Goal: Task Accomplishment & Management: Use online tool/utility

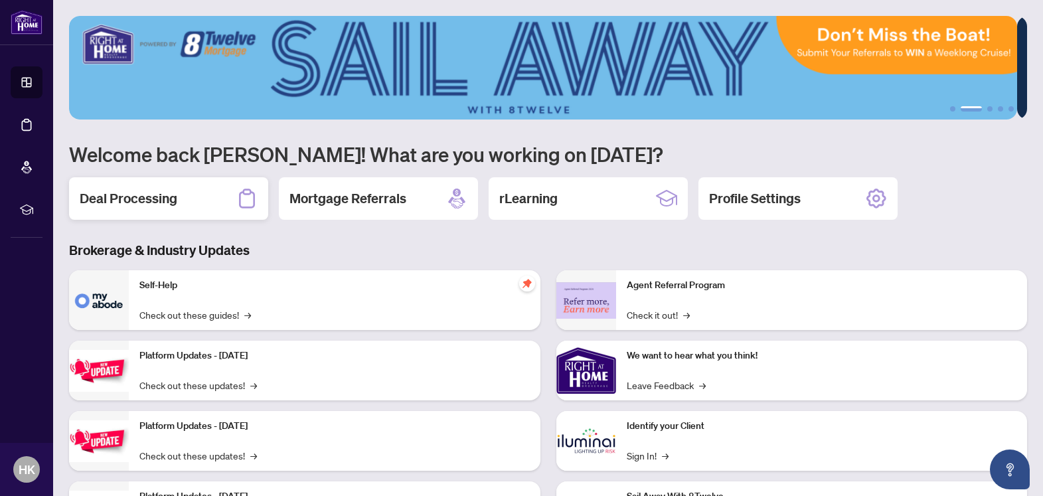
click at [211, 196] on div "Deal Processing" at bounding box center [168, 198] width 199 height 42
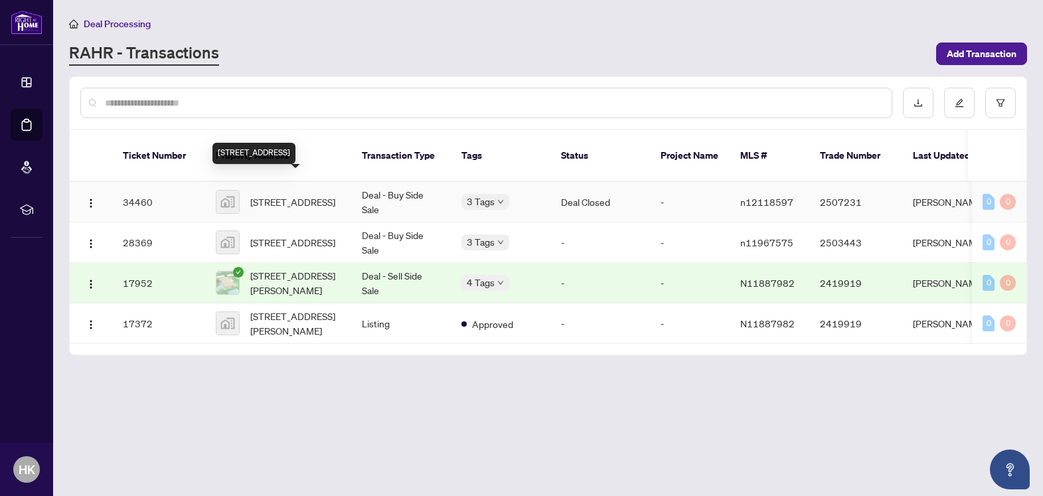
click at [314, 194] on span "4144 Line 12, Bradford West Gwillimbury, ON, Canada" at bounding box center [292, 201] width 85 height 15
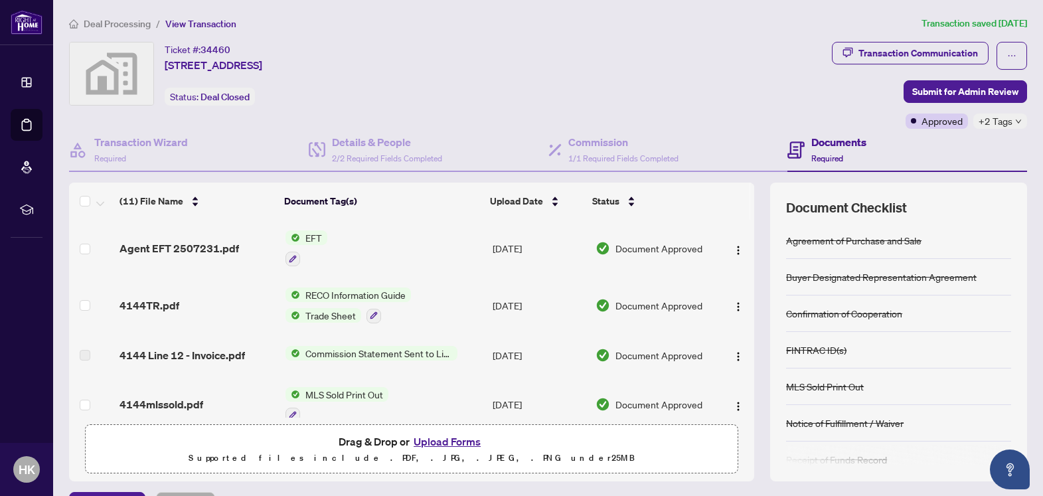
click at [311, 237] on span "EFT" at bounding box center [313, 237] width 27 height 15
click at [190, 249] on span "Agent EFT 2507231.pdf" at bounding box center [178, 248] width 119 height 16
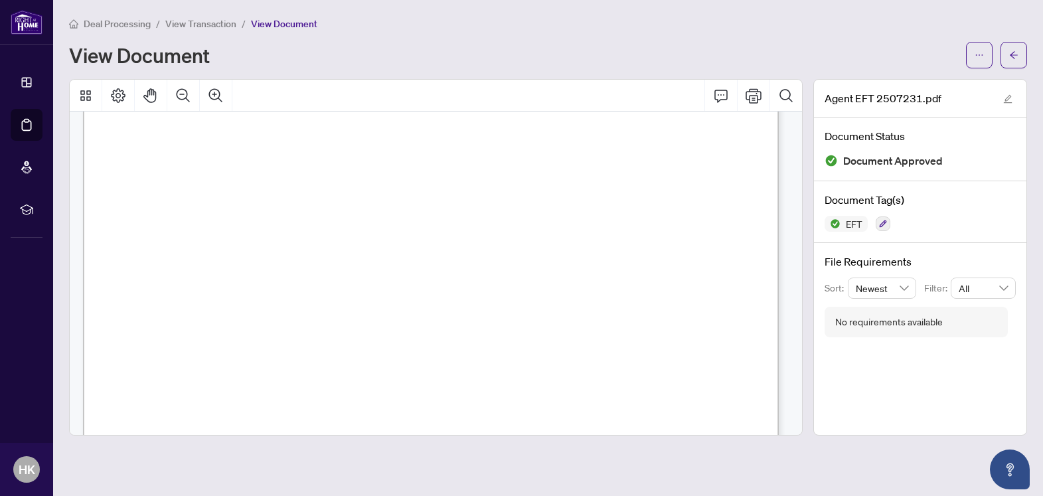
scroll to position [603, 0]
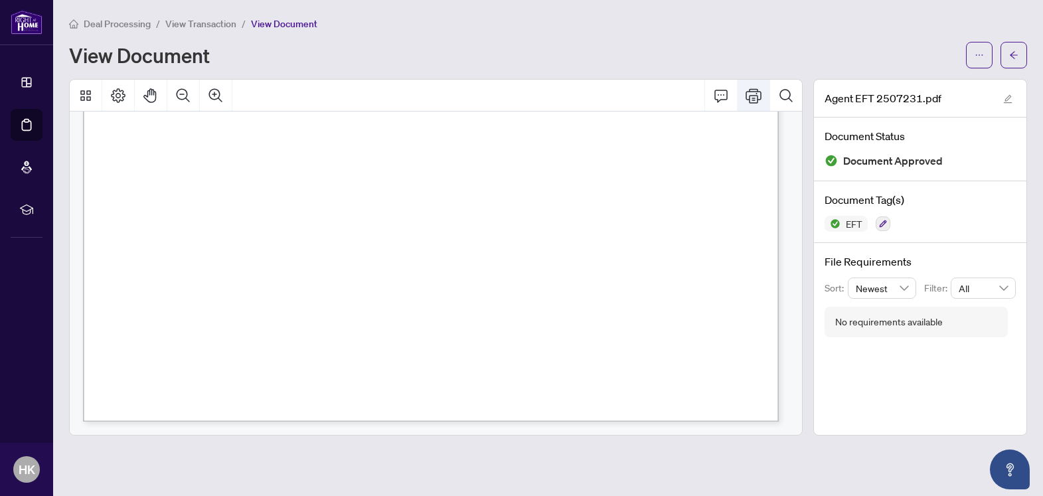
click at [754, 95] on icon "Print" at bounding box center [753, 95] width 16 height 15
click at [1013, 54] on icon "arrow-left" at bounding box center [1013, 54] width 9 height 9
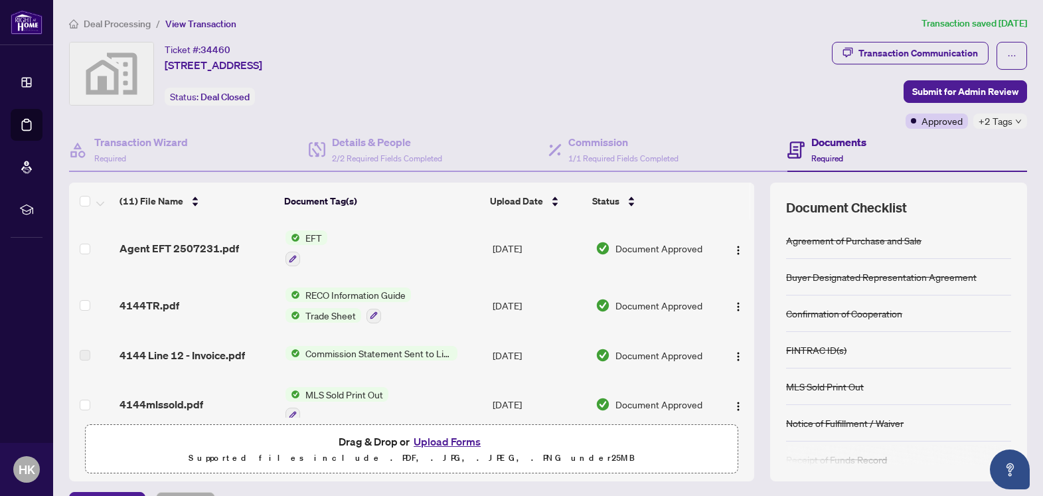
scroll to position [80, 0]
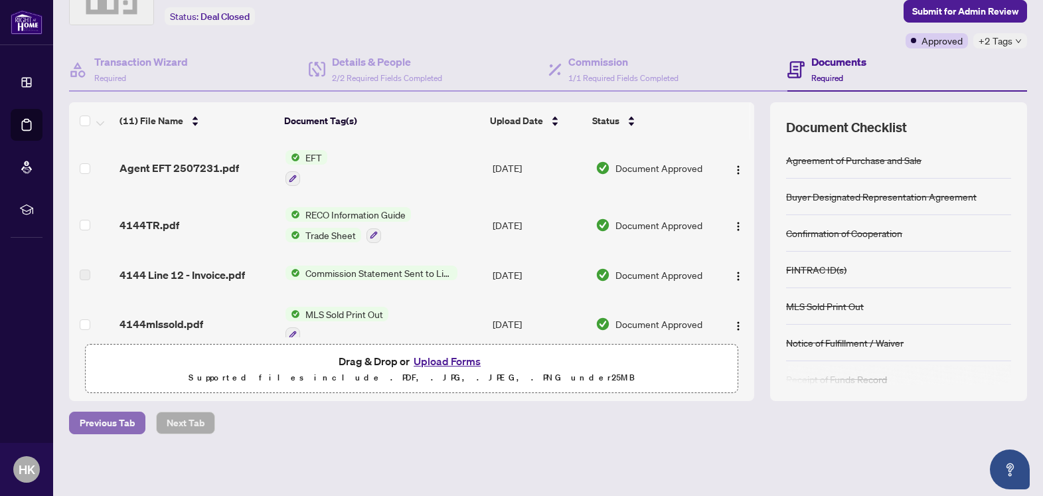
click at [102, 425] on span "Previous Tab" at bounding box center [107, 422] width 55 height 21
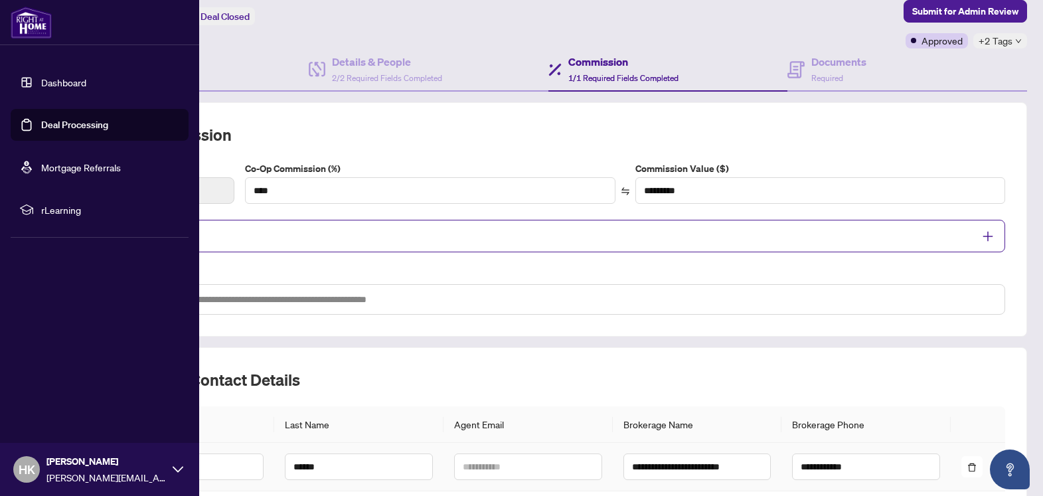
click at [173, 468] on icon at bounding box center [178, 469] width 11 height 11
click at [54, 388] on span "Logout" at bounding box center [53, 390] width 30 height 21
